Goal: Navigation & Orientation: Find specific page/section

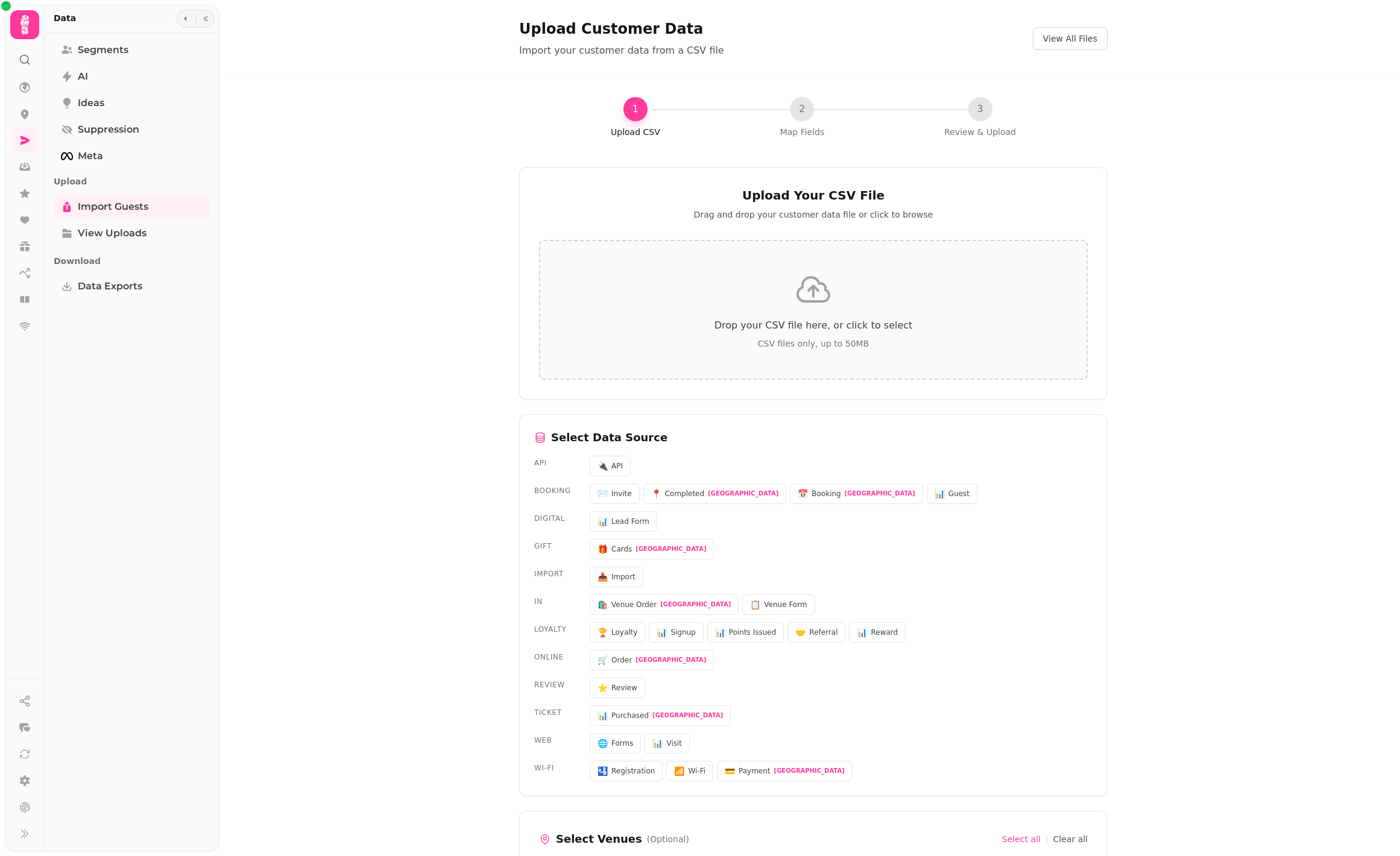
click at [25, 21] on icon at bounding box center [24, 24] width 24 height 24
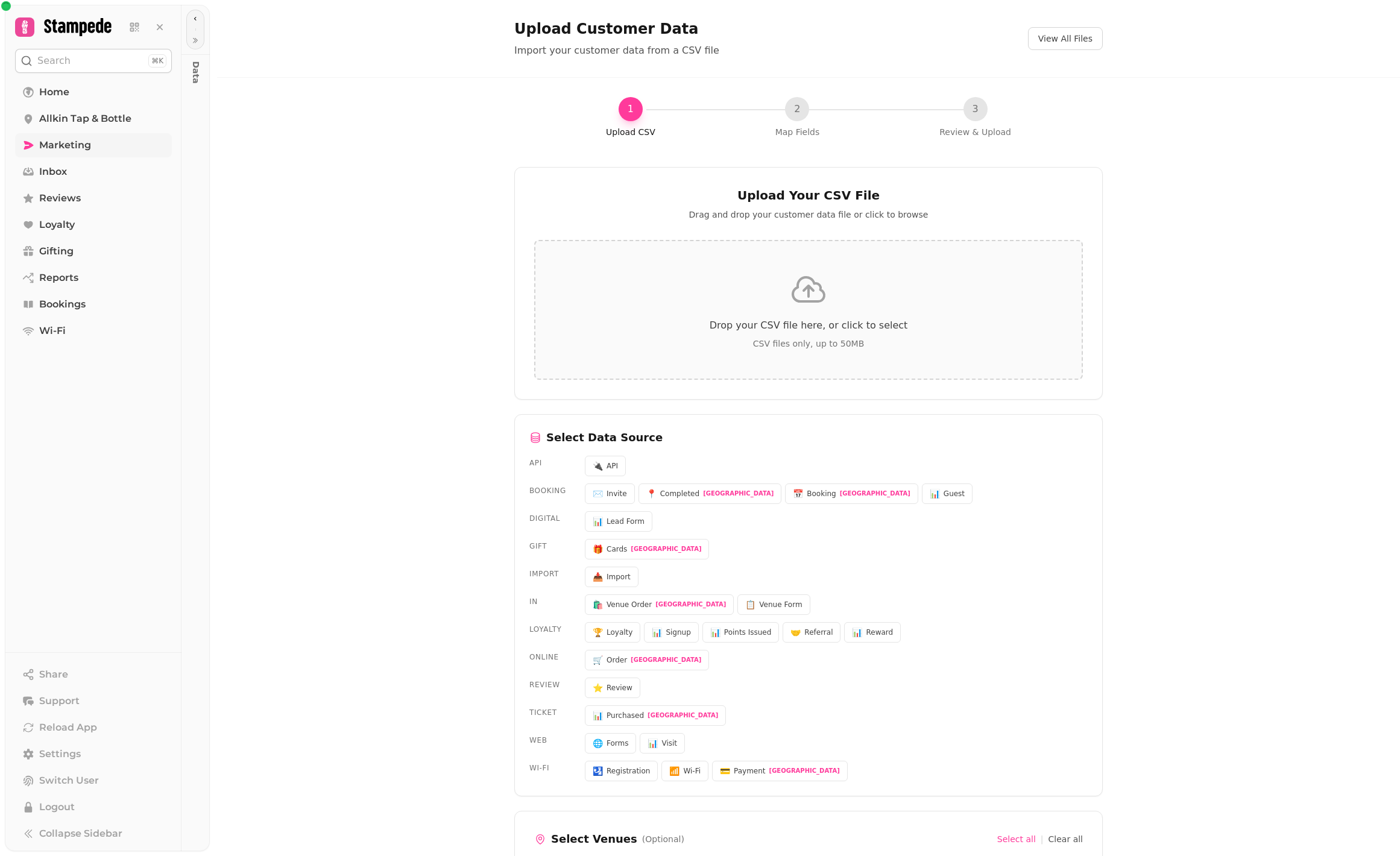
click at [66, 145] on span "Marketing" at bounding box center [65, 145] width 52 height 14
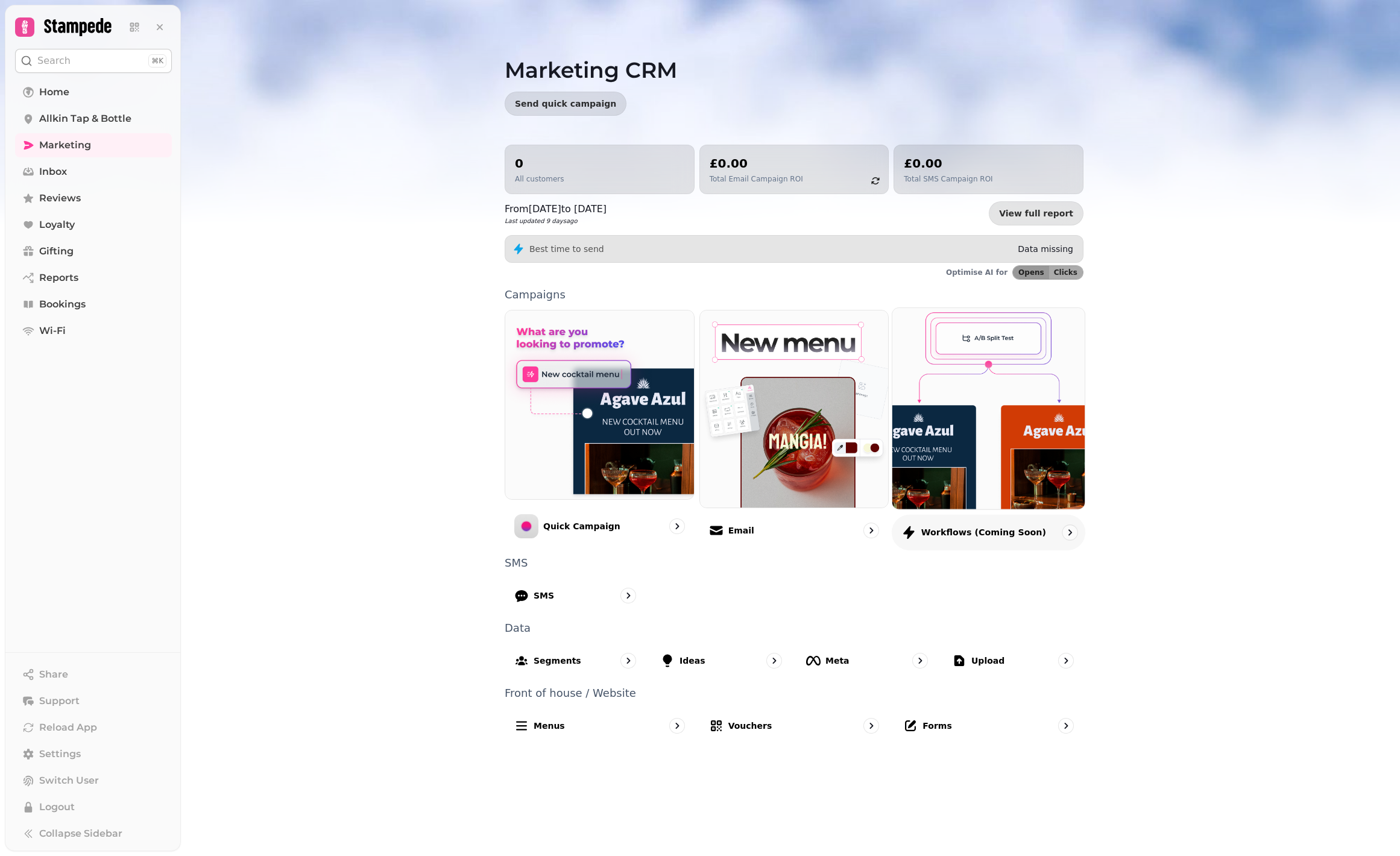
click at [969, 472] on img at bounding box center [988, 409] width 212 height 221
click at [984, 536] on p "Workflows (coming soon)" at bounding box center [984, 533] width 125 height 12
click at [1069, 533] on icon "go to" at bounding box center [1069, 533] width 12 height 12
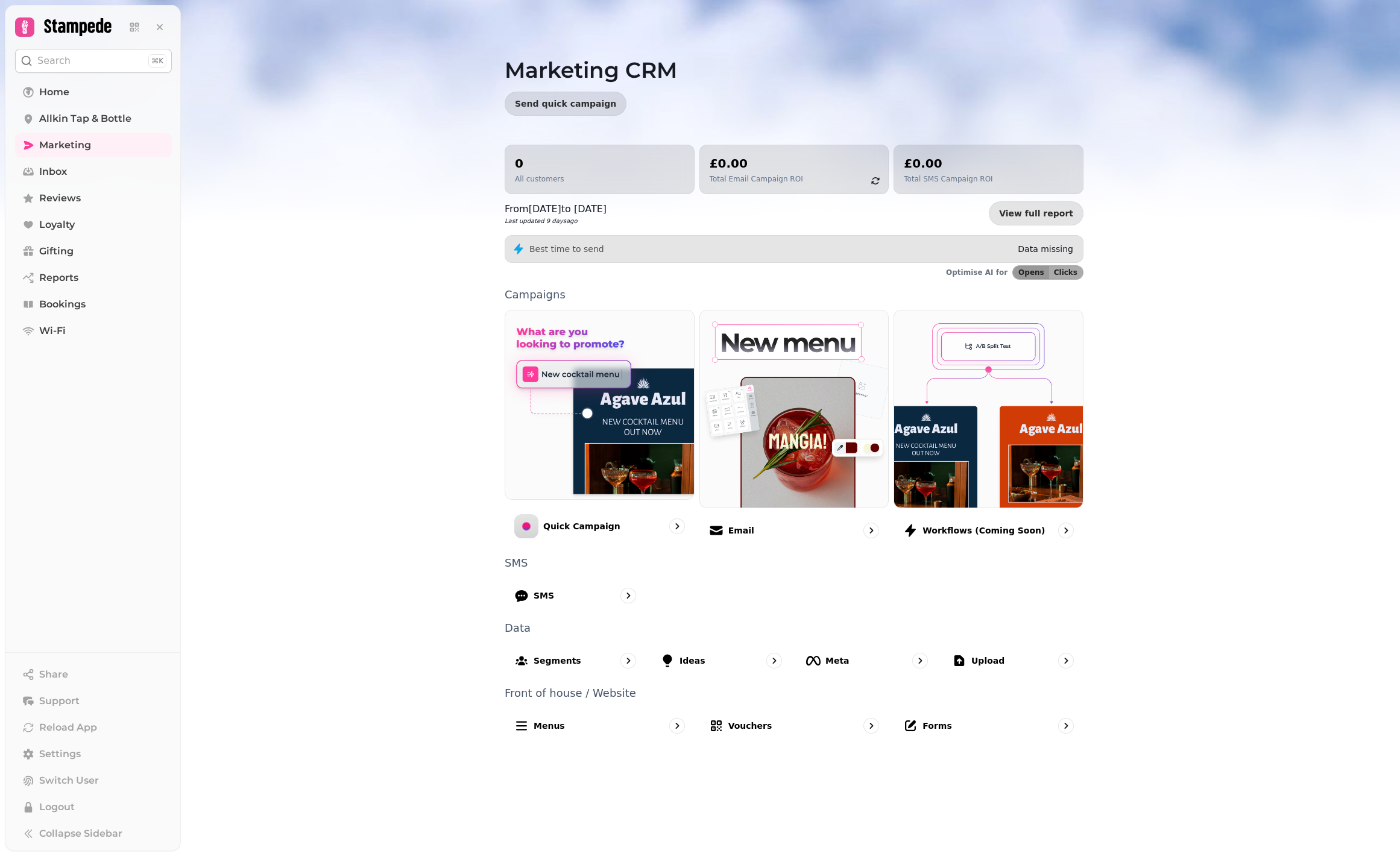
click at [1145, 544] on div "Marketing CRM Send quick campaign 0 All customers £0.00 Total Email Campaign RO…" at bounding box center [790, 428] width 1219 height 856
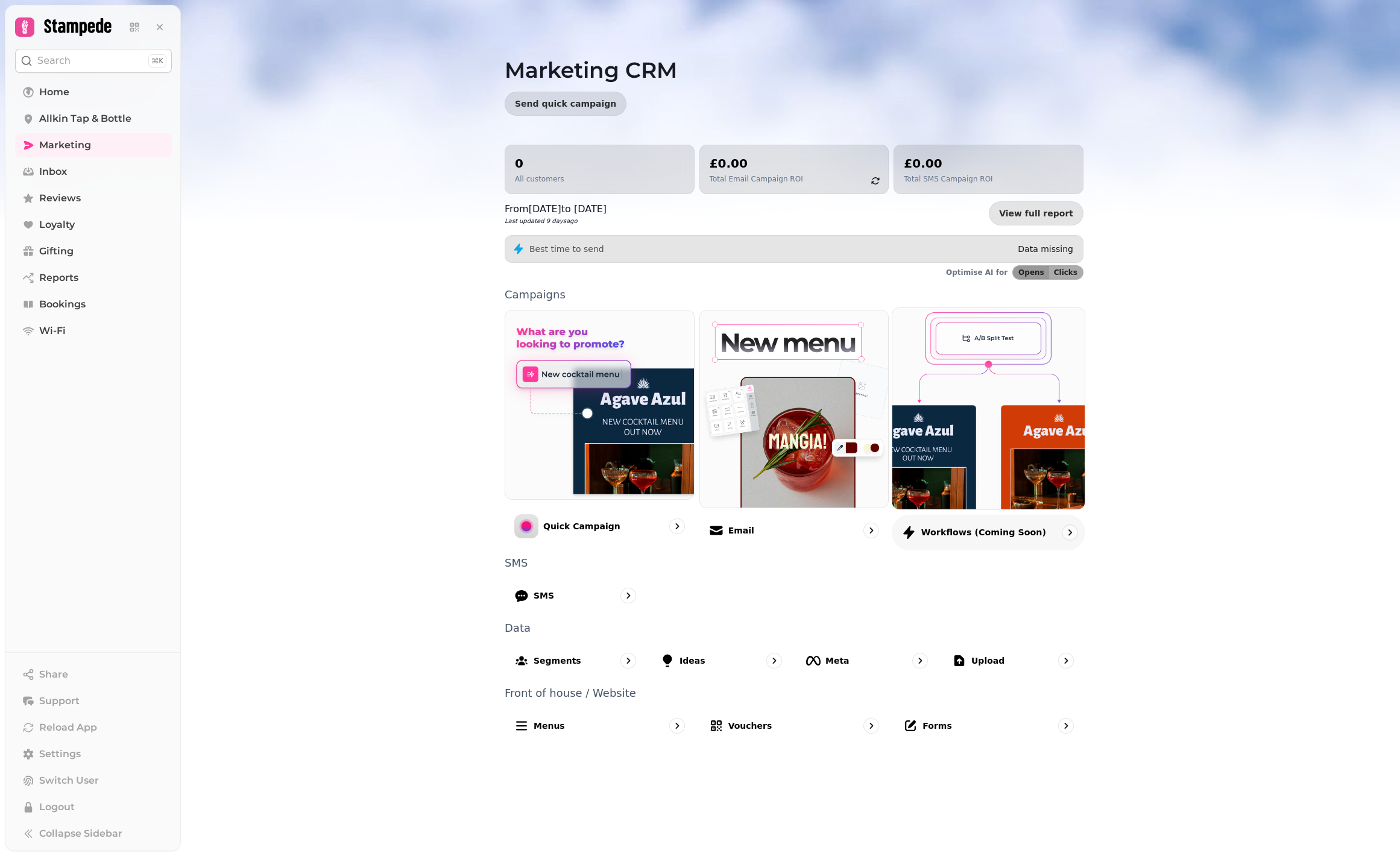
click at [1012, 528] on p "Workflows (coming soon)" at bounding box center [984, 533] width 125 height 12
click at [994, 401] on img at bounding box center [988, 409] width 212 height 221
click at [1018, 405] on img at bounding box center [988, 409] width 212 height 221
